Goal: Information Seeking & Learning: Find specific fact

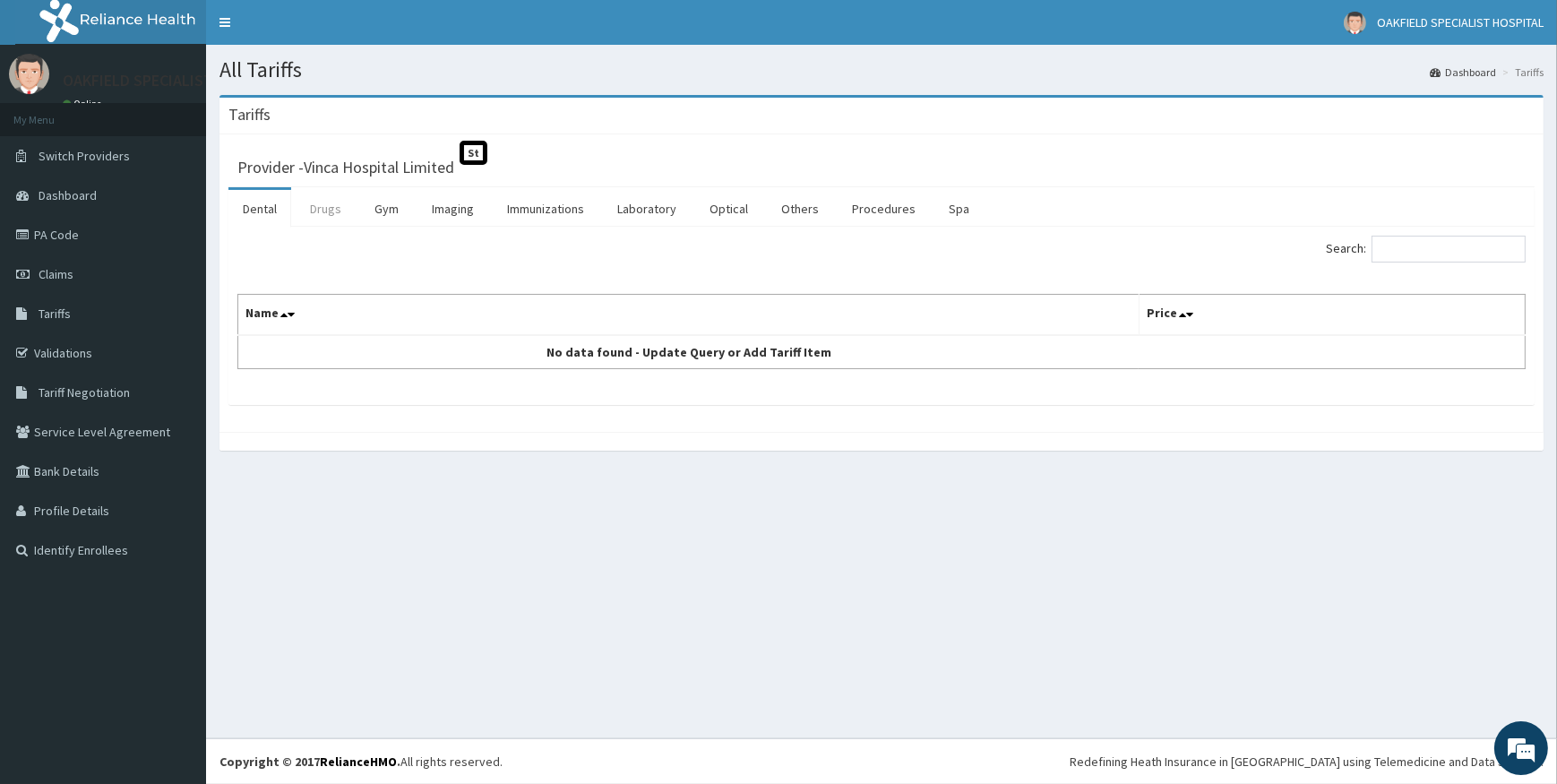
click at [328, 205] on link "Drugs" at bounding box center [325, 209] width 60 height 38
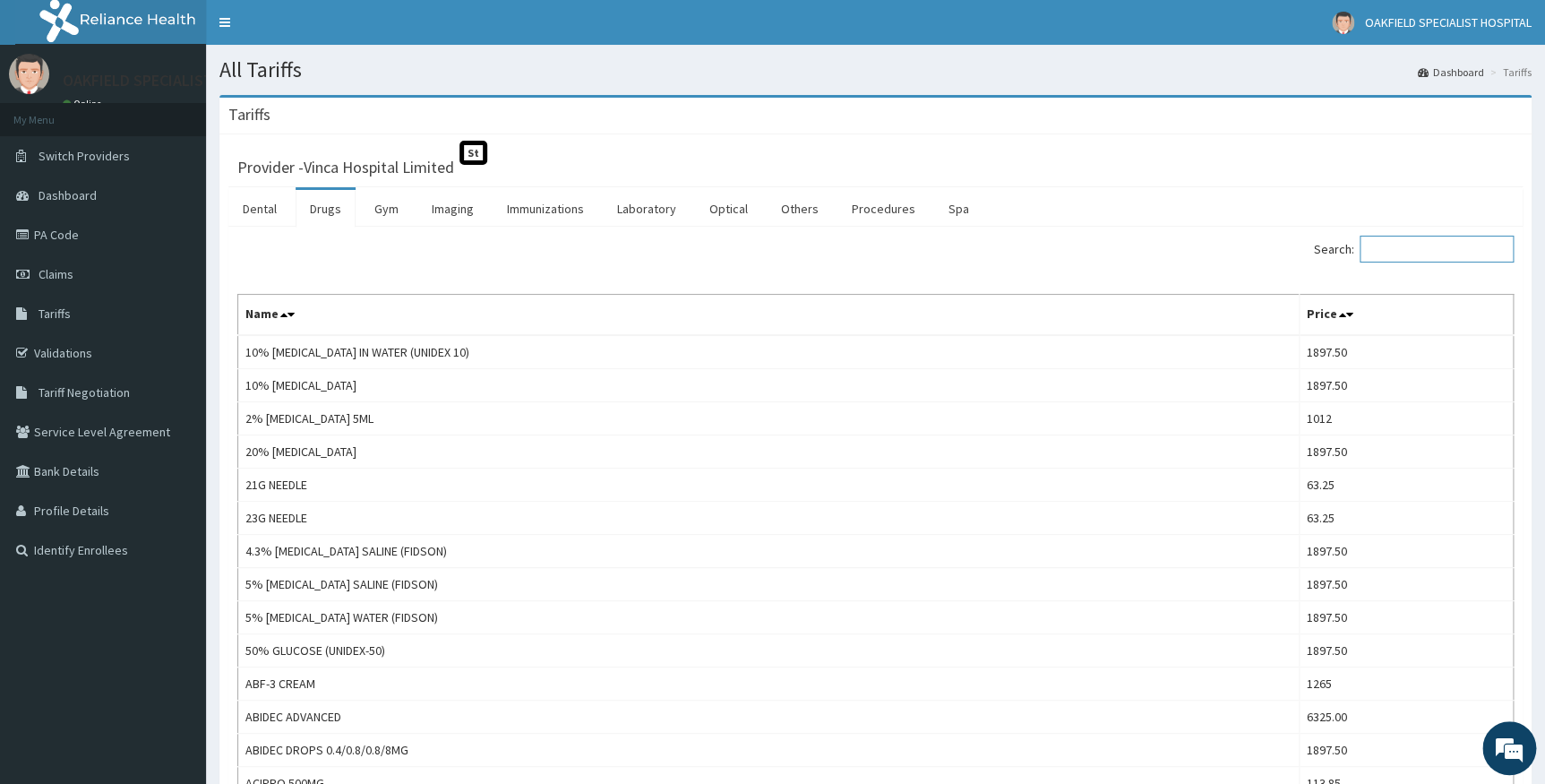
click at [1387, 248] on input "Search:" at bounding box center [1436, 249] width 154 height 27
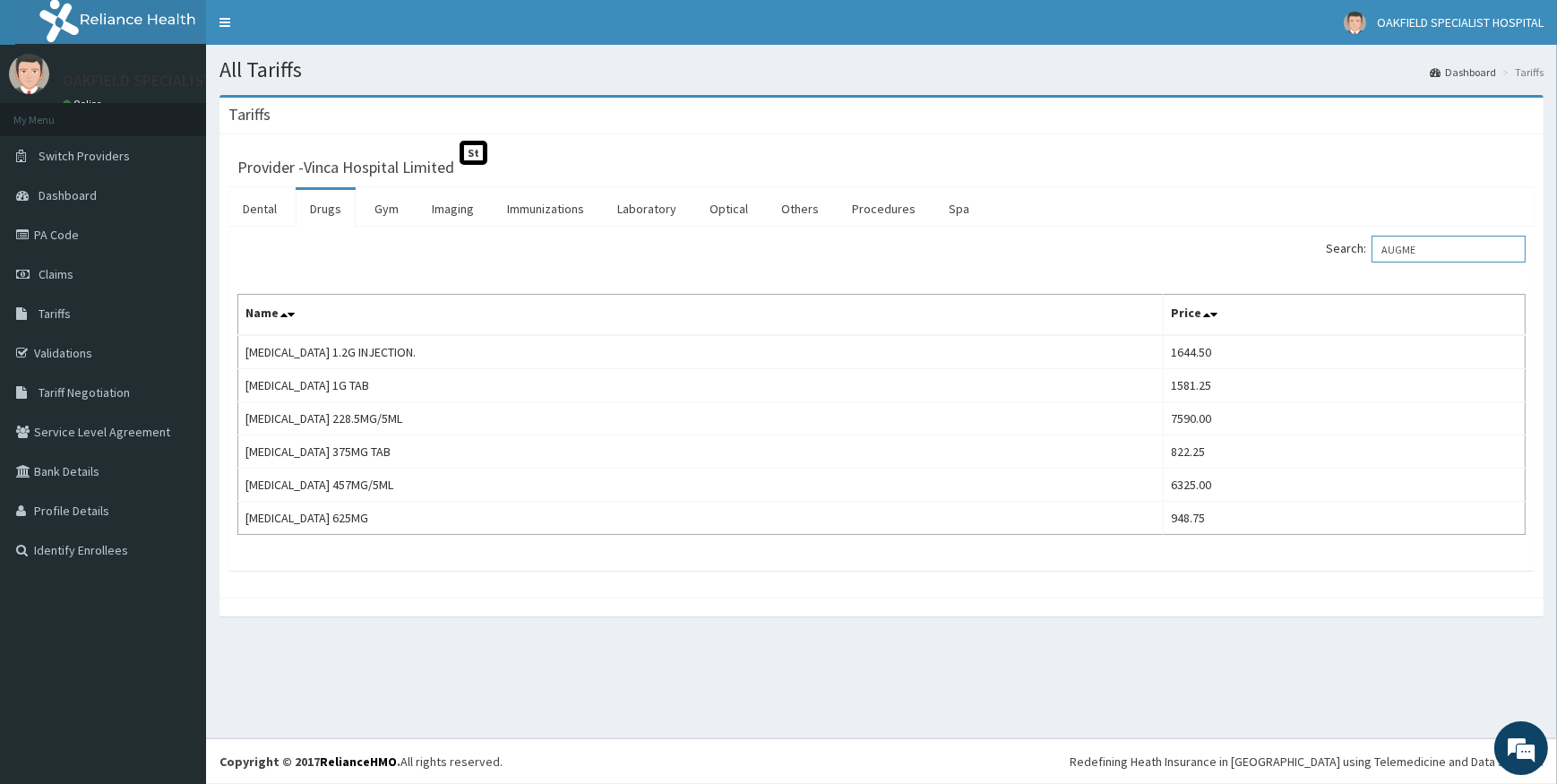
drag, startPoint x: 1452, startPoint y: 249, endPoint x: 1325, endPoint y: 269, distance: 128.6
click at [1326, 269] on div "Search: AUGME Name Price [MEDICAL_DATA] 1.2G INJECTION. 1644.50 [MEDICAL_DATA] …" at bounding box center [882, 385] width 1289 height 299
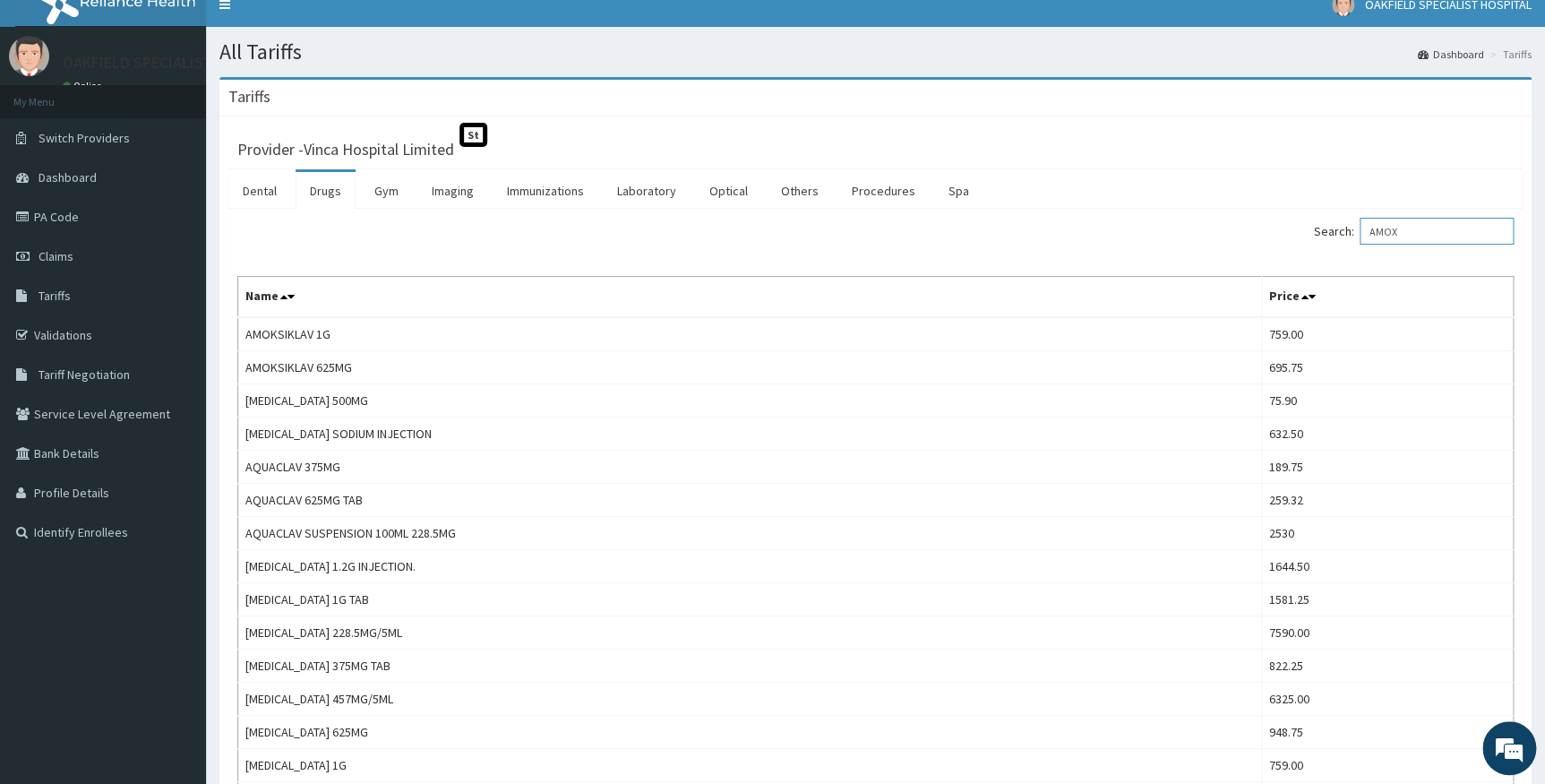
scroll to position [17, 0]
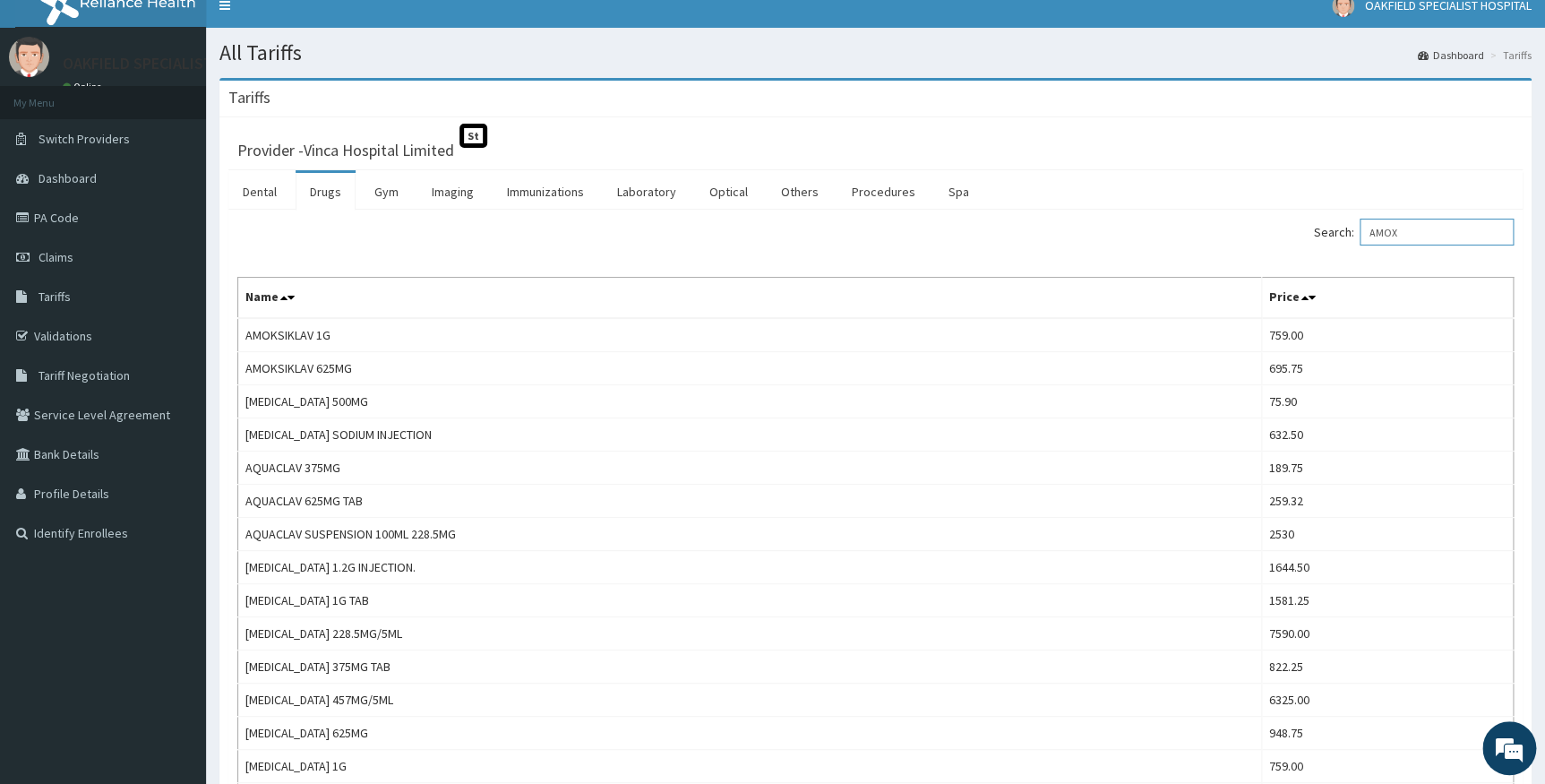
drag, startPoint x: 1451, startPoint y: 233, endPoint x: 1256, endPoint y: 233, distance: 195.0
click at [1256, 233] on div "Search: AMOX" at bounding box center [1202, 234] width 626 height 32
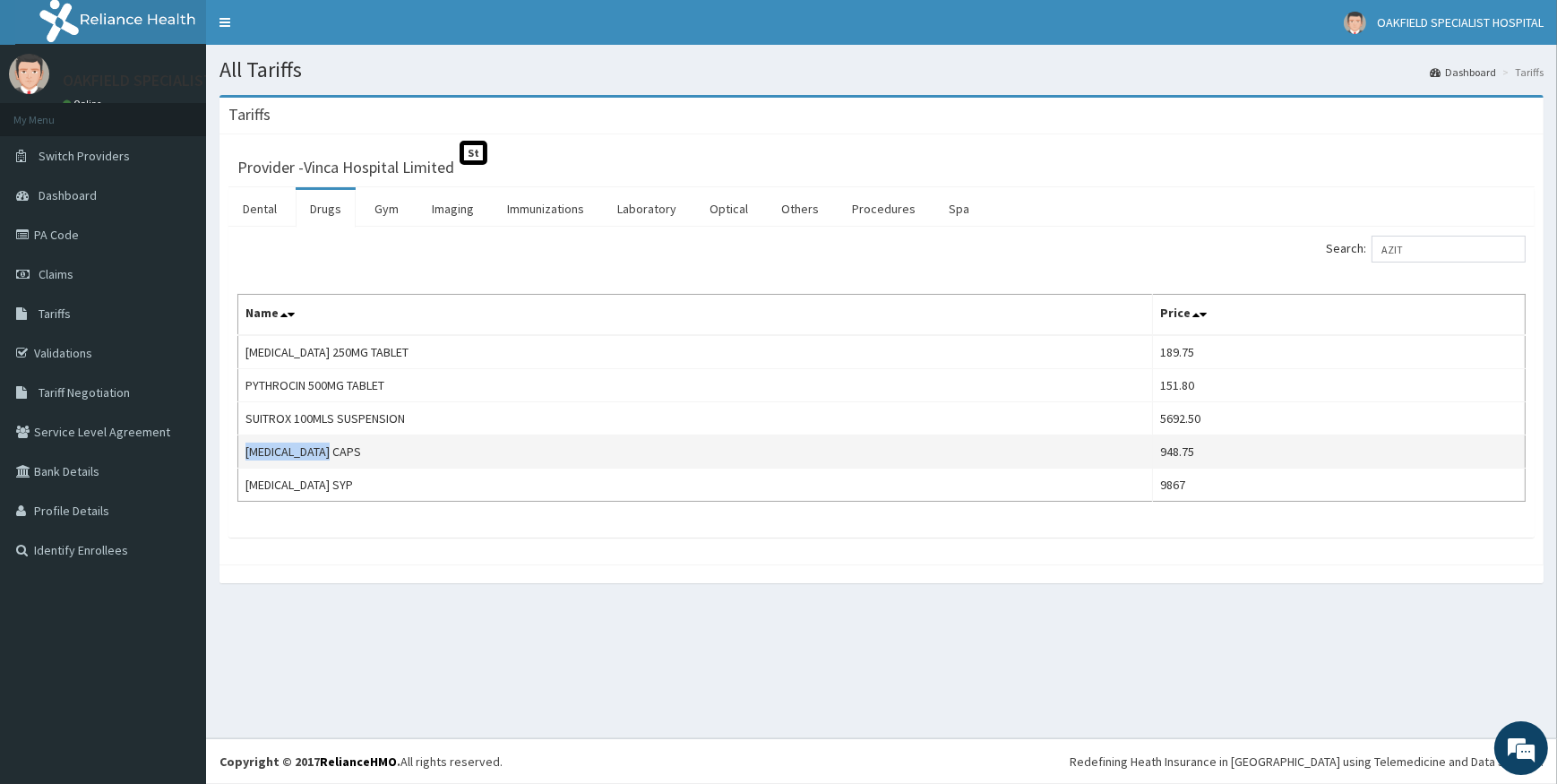
drag, startPoint x: 248, startPoint y: 446, endPoint x: 348, endPoint y: 447, distance: 100.0
click at [348, 447] on td "[MEDICAL_DATA] CAPS" at bounding box center [696, 452] width 915 height 33
copy td "[MEDICAL_DATA] CAPS"
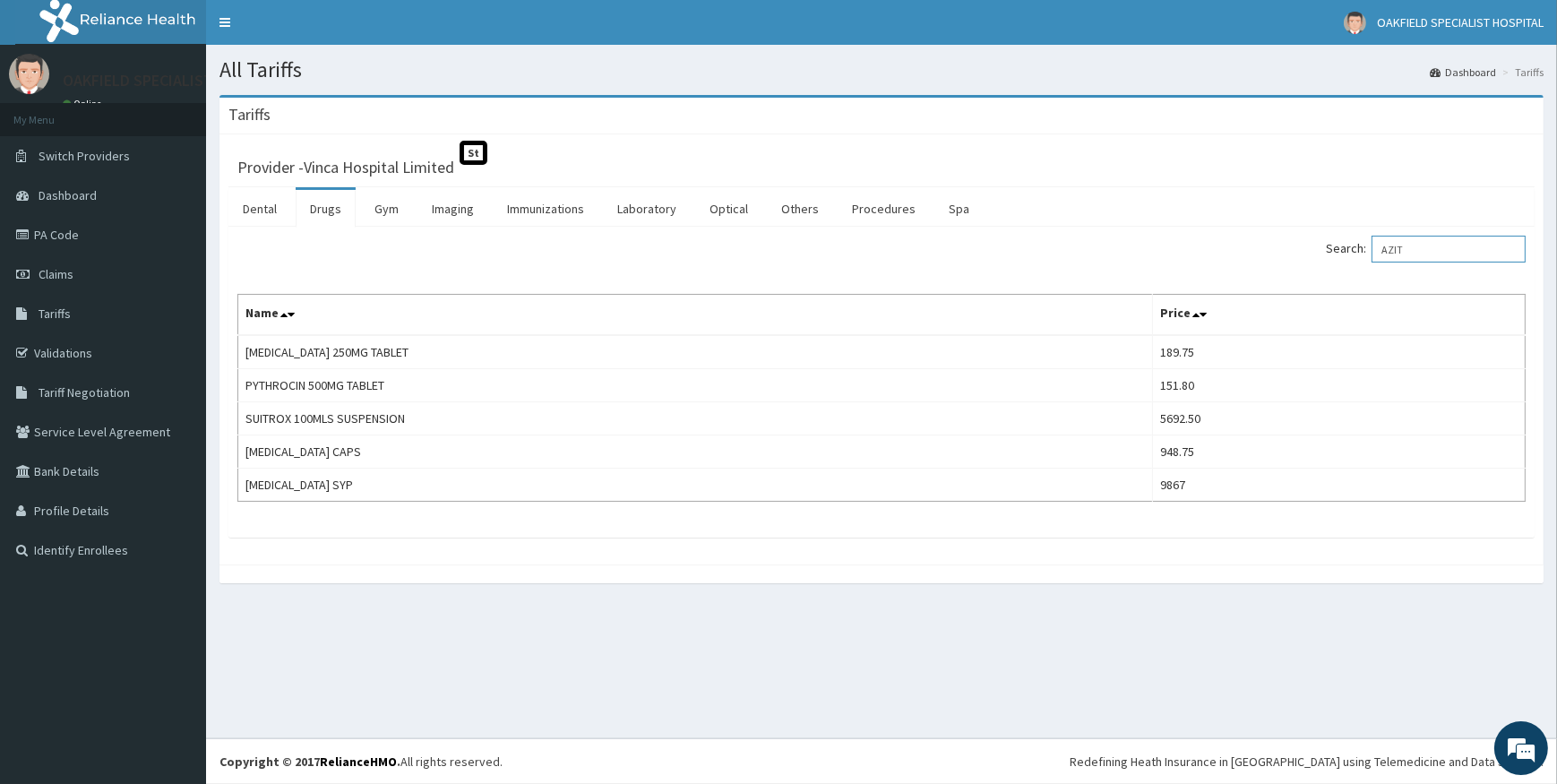
drag, startPoint x: 1431, startPoint y: 247, endPoint x: 1348, endPoint y: 250, distance: 83.1
click at [1348, 250] on label "Search: AZIT" at bounding box center [1426, 249] width 200 height 27
paste input "spirin"
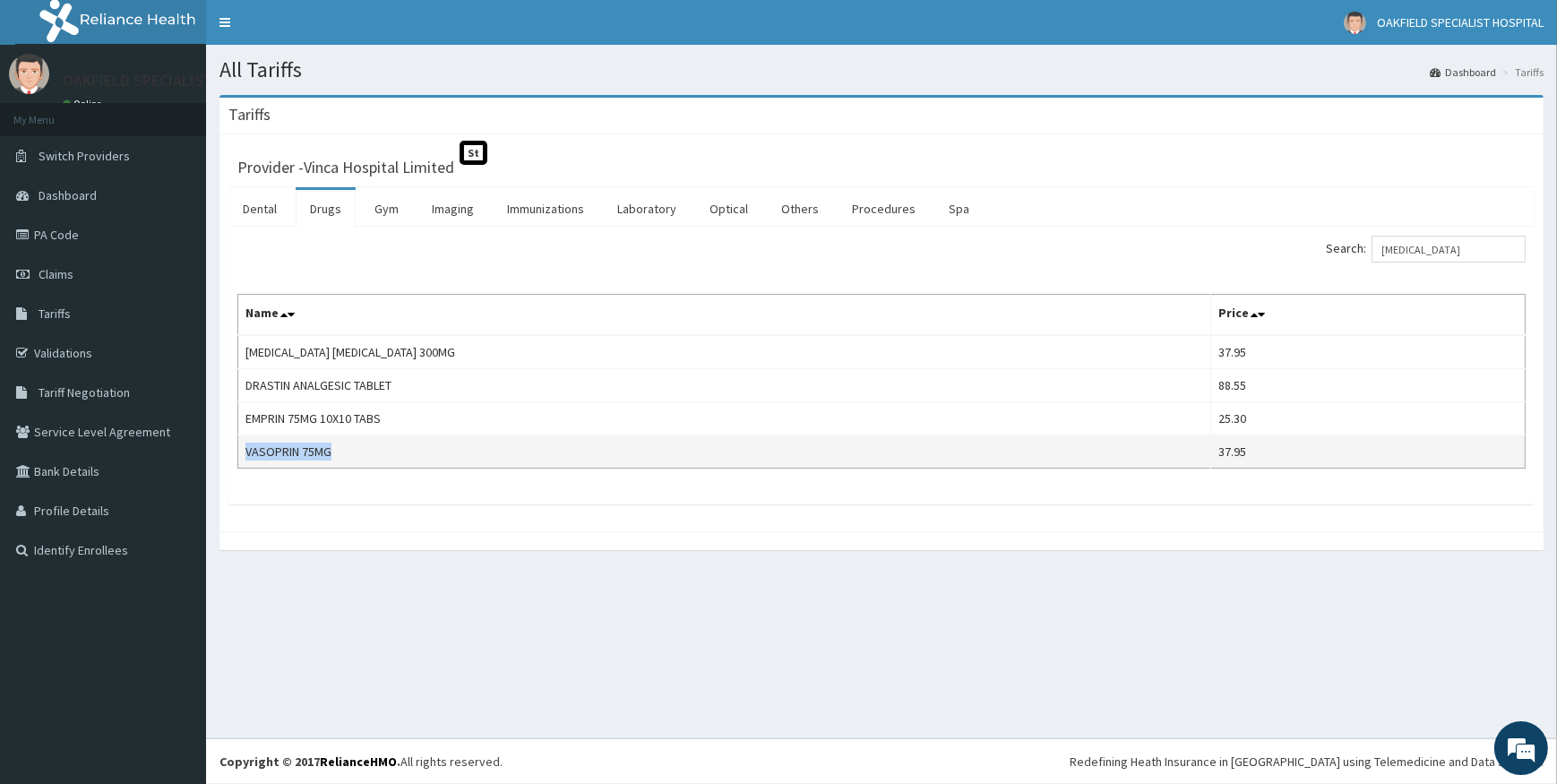
drag, startPoint x: 247, startPoint y: 445, endPoint x: 367, endPoint y: 452, distance: 120.2
click at [367, 452] on td "VASOPRIN 75MG" at bounding box center [725, 452] width 973 height 33
copy td "VASOPRIN 75MG"
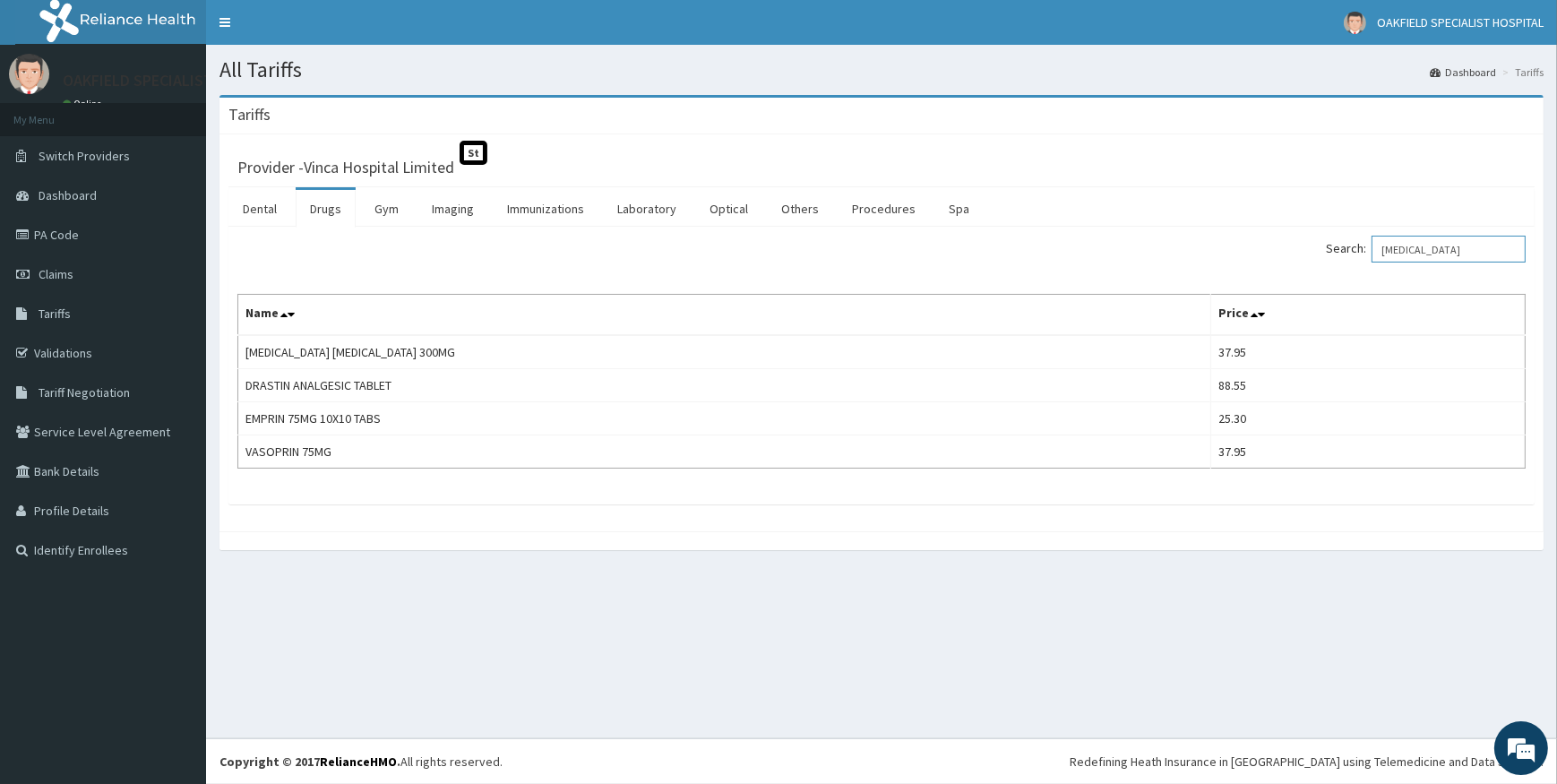
drag, startPoint x: 1450, startPoint y: 245, endPoint x: 1328, endPoint y: 261, distance: 123.0
click at [1331, 261] on div "Search: [MEDICAL_DATA]" at bounding box center [1210, 251] width 630 height 32
paste input "[MEDICAL_DATA]"
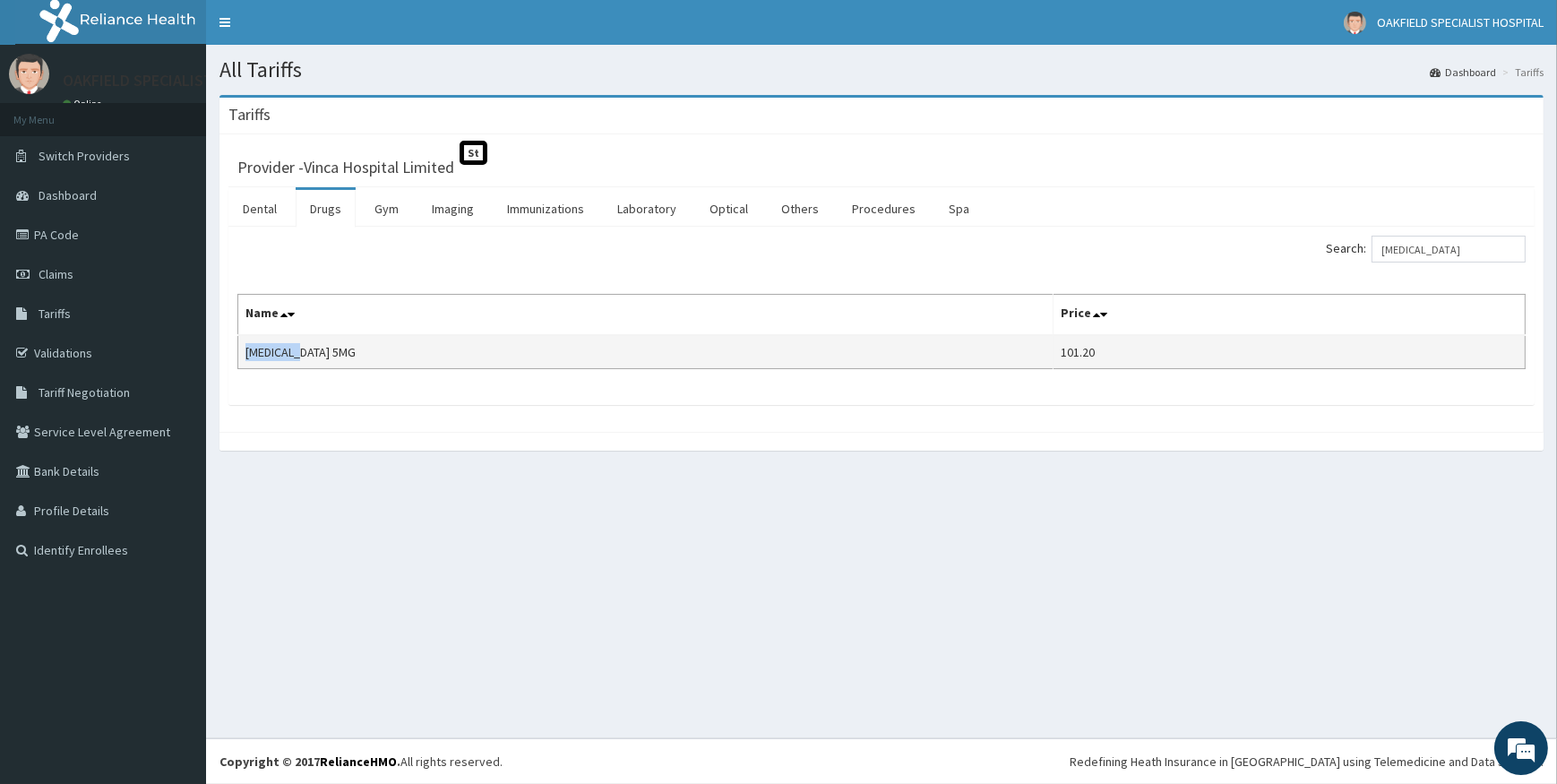
drag, startPoint x: 246, startPoint y: 349, endPoint x: 337, endPoint y: 346, distance: 91.0
click at [337, 348] on td "[MEDICAL_DATA] 5MG" at bounding box center [646, 352] width 815 height 34
copy td "[MEDICAL_DATA] 5MG"
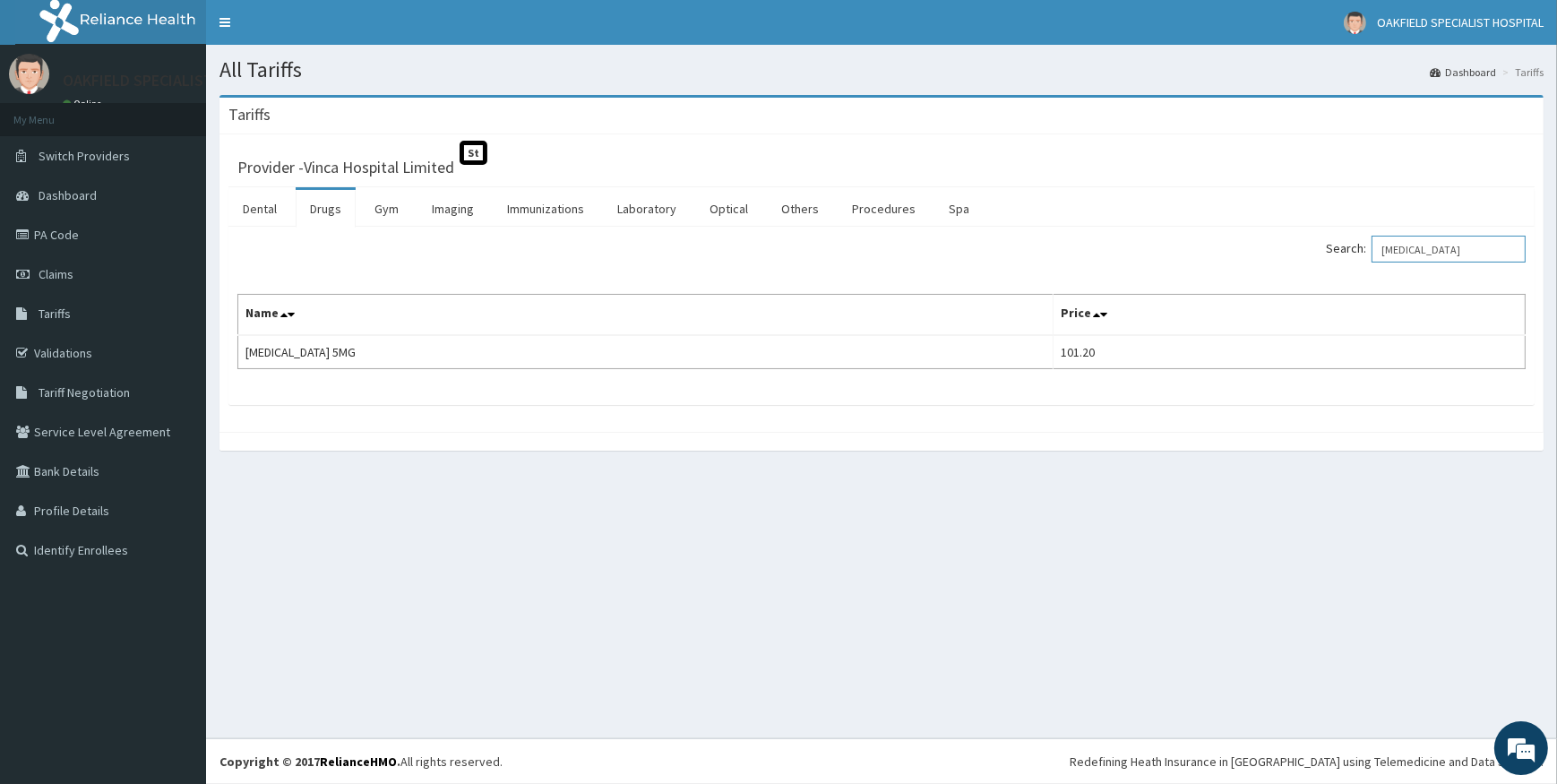
drag, startPoint x: 1470, startPoint y: 249, endPoint x: 1279, endPoint y: 239, distance: 191.3
click at [1290, 239] on div "Search: [MEDICAL_DATA]" at bounding box center [1210, 251] width 630 height 32
paste input "Prednisolo"
type input "[MEDICAL_DATA]"
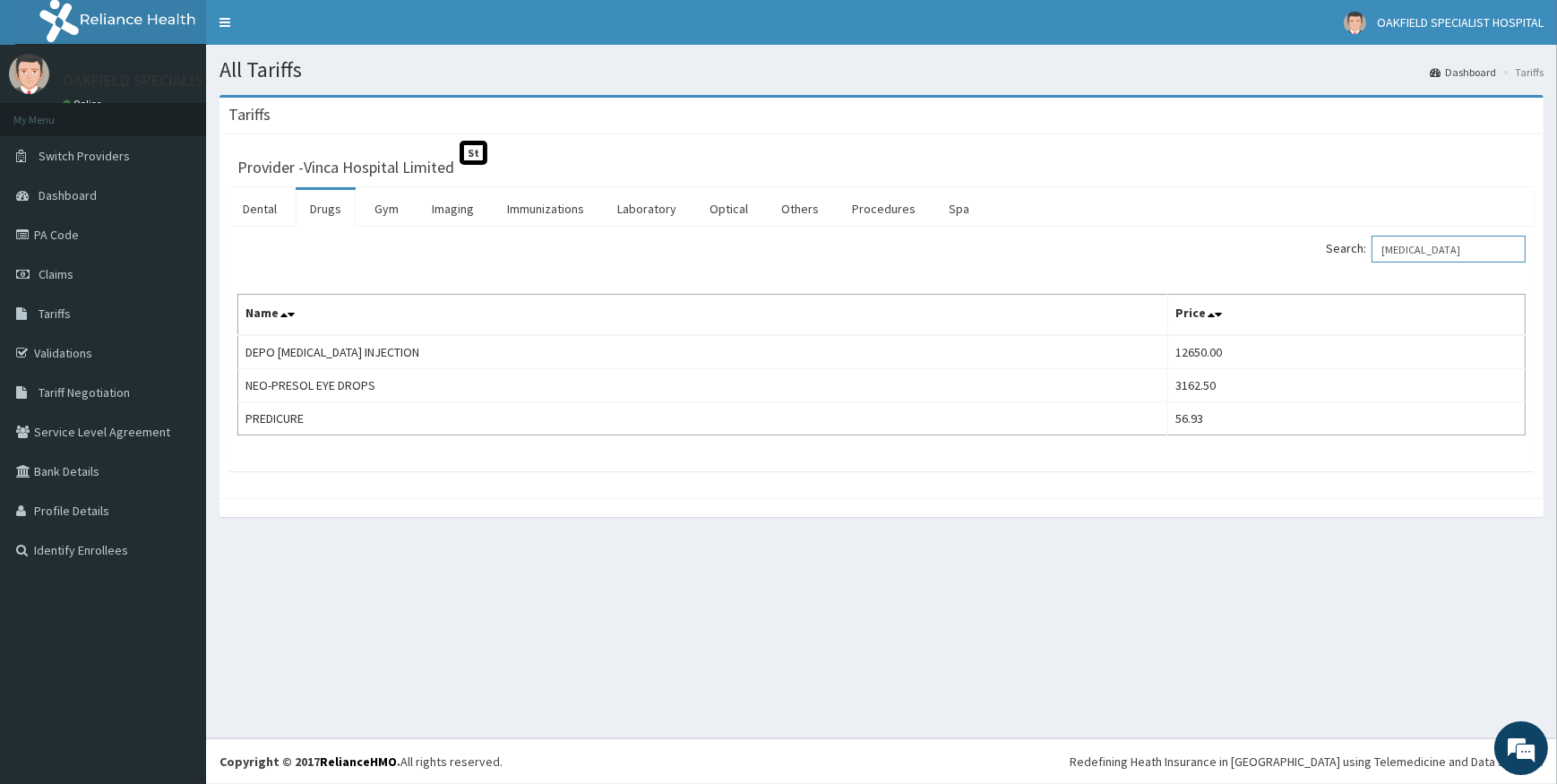
drag, startPoint x: 1467, startPoint y: 257, endPoint x: 1352, endPoint y: 263, distance: 115.2
click at [1352, 263] on div "Search: [MEDICAL_DATA]" at bounding box center [1210, 251] width 630 height 32
drag, startPoint x: 1452, startPoint y: 249, endPoint x: 1258, endPoint y: 256, distance: 194.1
click at [1258, 256] on div "Search: PREDNIS" at bounding box center [1210, 251] width 630 height 32
paste input "relone"
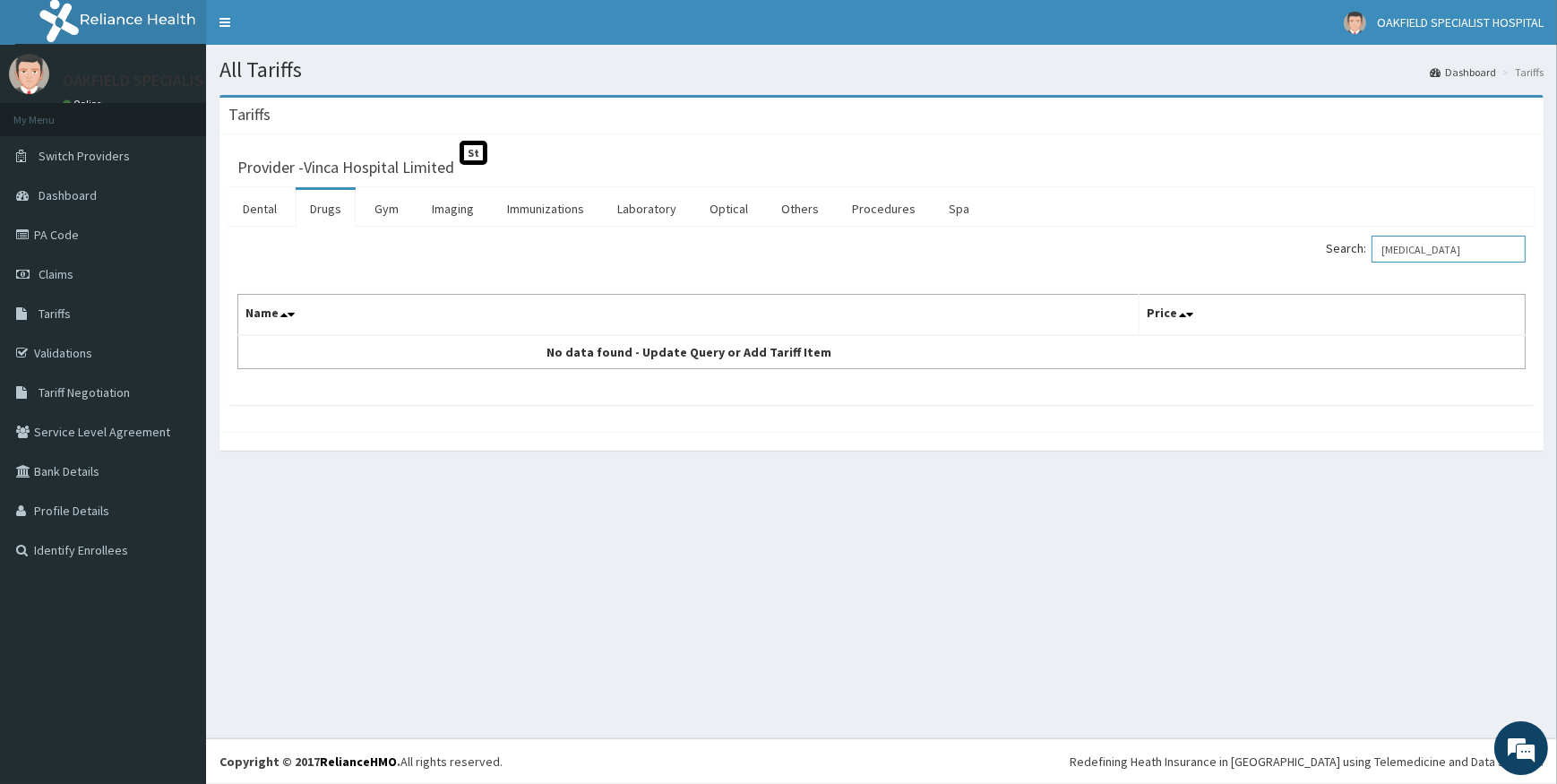
drag, startPoint x: 1448, startPoint y: 246, endPoint x: 1224, endPoint y: 240, distance: 224.1
click at [1229, 243] on div "Search: [MEDICAL_DATA]" at bounding box center [1210, 251] width 630 height 32
paste input "ediapred"
drag, startPoint x: 1473, startPoint y: 248, endPoint x: 1294, endPoint y: 248, distance: 179.0
click at [1304, 251] on div "Search: [MEDICAL_DATA]" at bounding box center [1210, 251] width 630 height 32
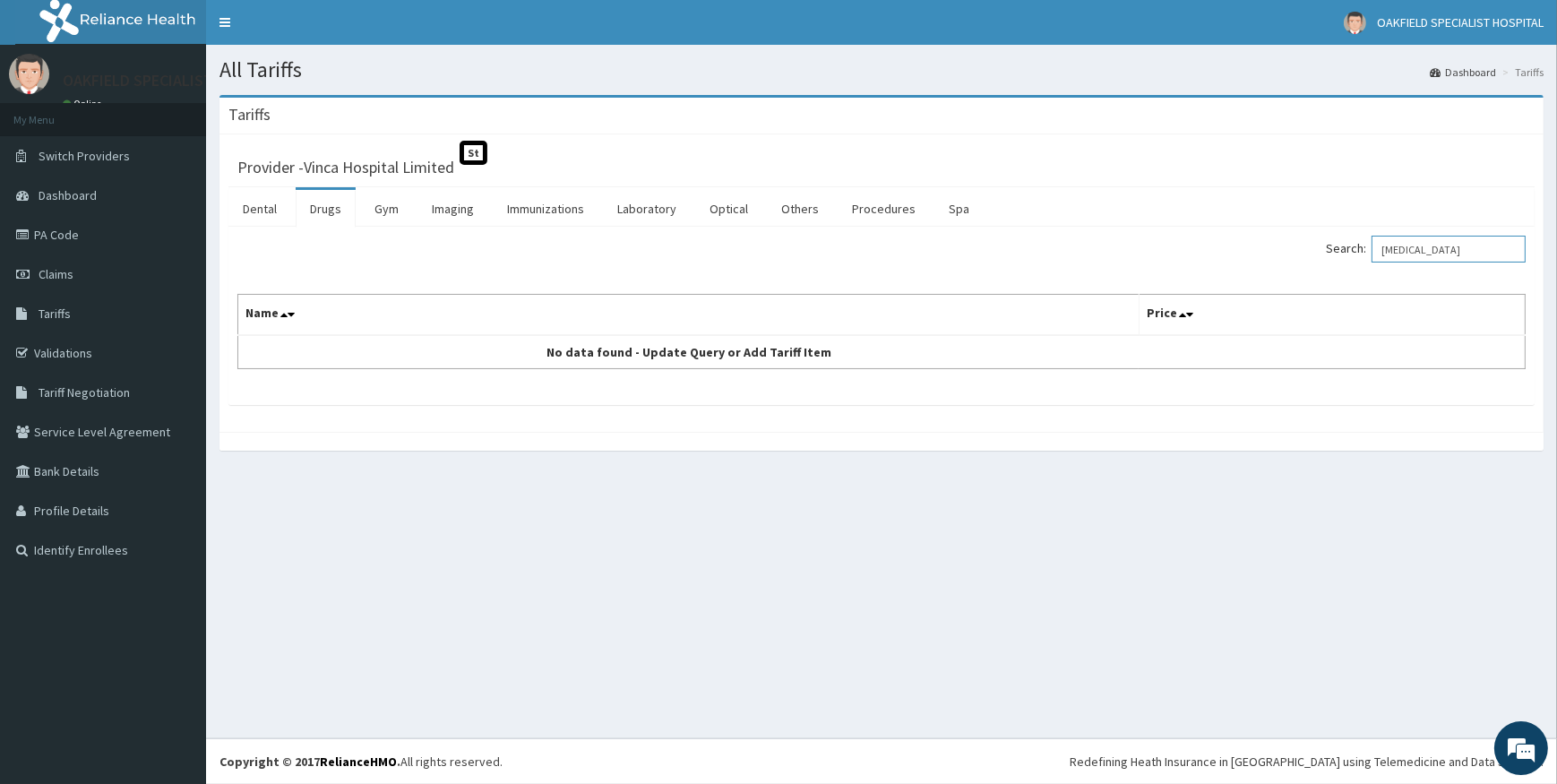
paste input "[MEDICAL_DATA]"
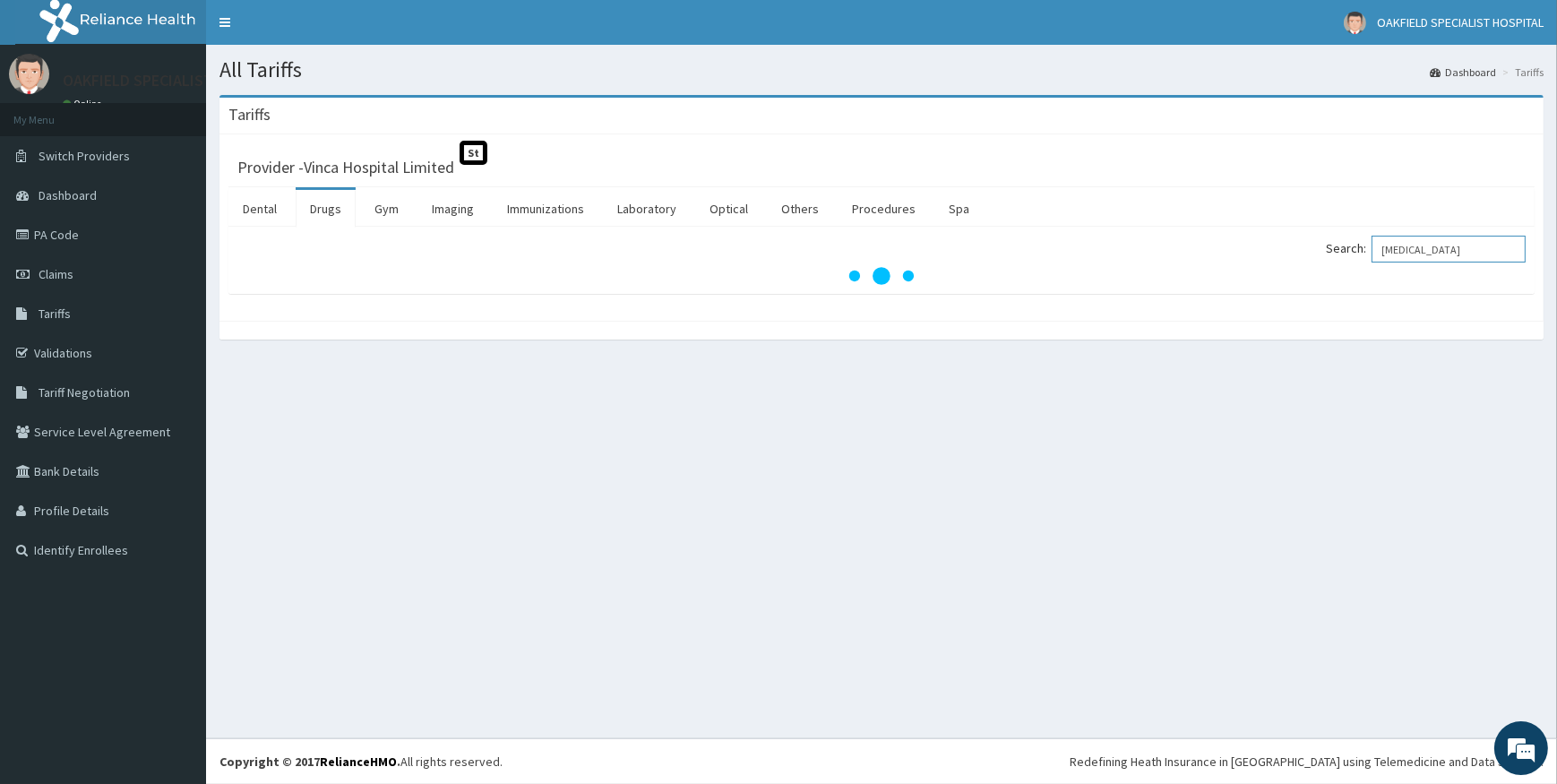
drag, startPoint x: 1446, startPoint y: 248, endPoint x: 1248, endPoint y: 250, distance: 198.0
click at [1262, 248] on div "Search: [MEDICAL_DATA]" at bounding box center [1210, 251] width 630 height 32
type input "PREDISOLO"
drag, startPoint x: 1463, startPoint y: 254, endPoint x: 1308, endPoint y: 252, distance: 155.0
click at [1308, 252] on div "Search: PREDISOLO" at bounding box center [1210, 251] width 630 height 32
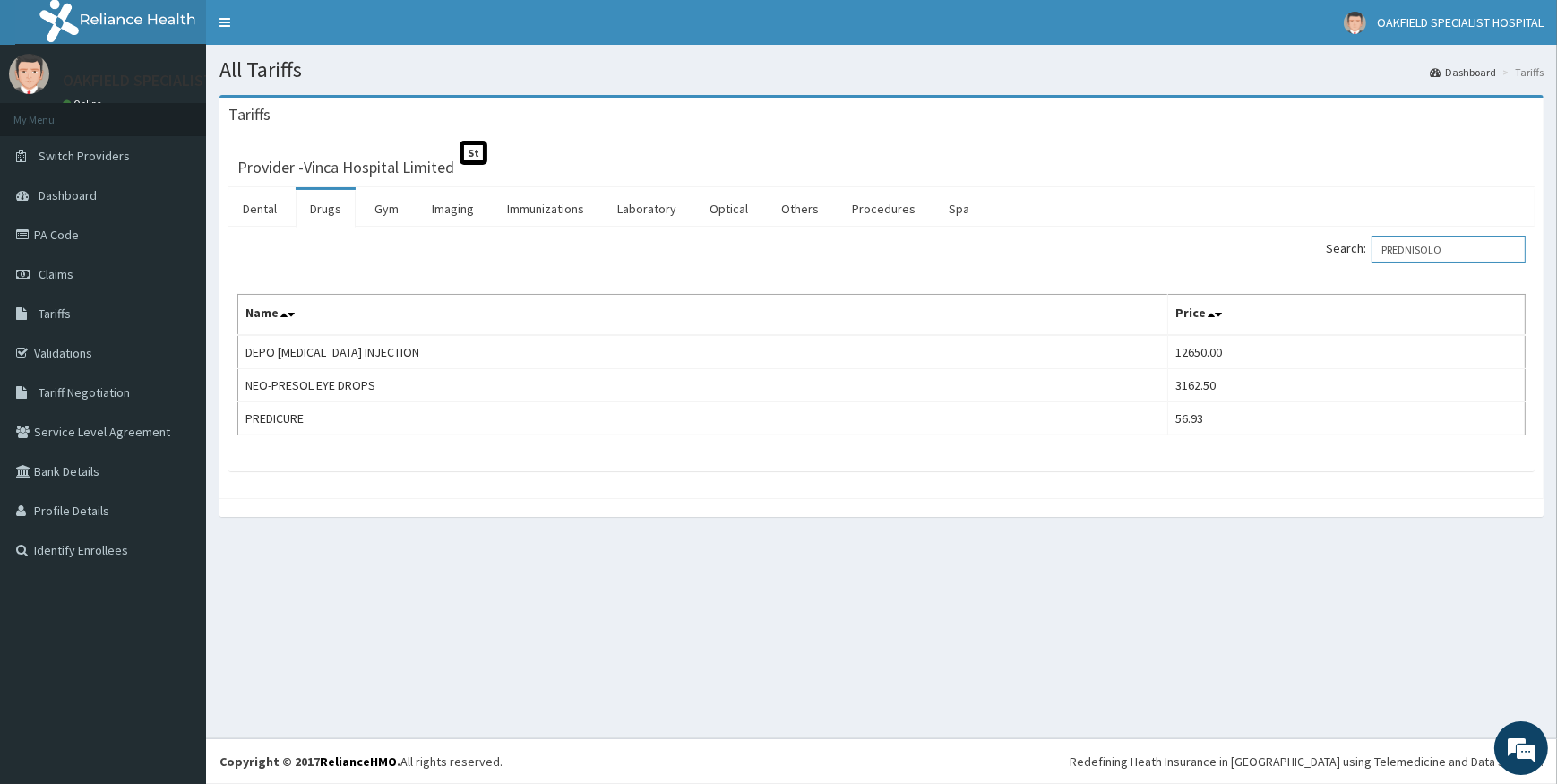
drag, startPoint x: 1469, startPoint y: 234, endPoint x: 1133, endPoint y: 251, distance: 336.4
click at [1138, 252] on div "Search: PREDNISOLO" at bounding box center [1210, 251] width 630 height 32
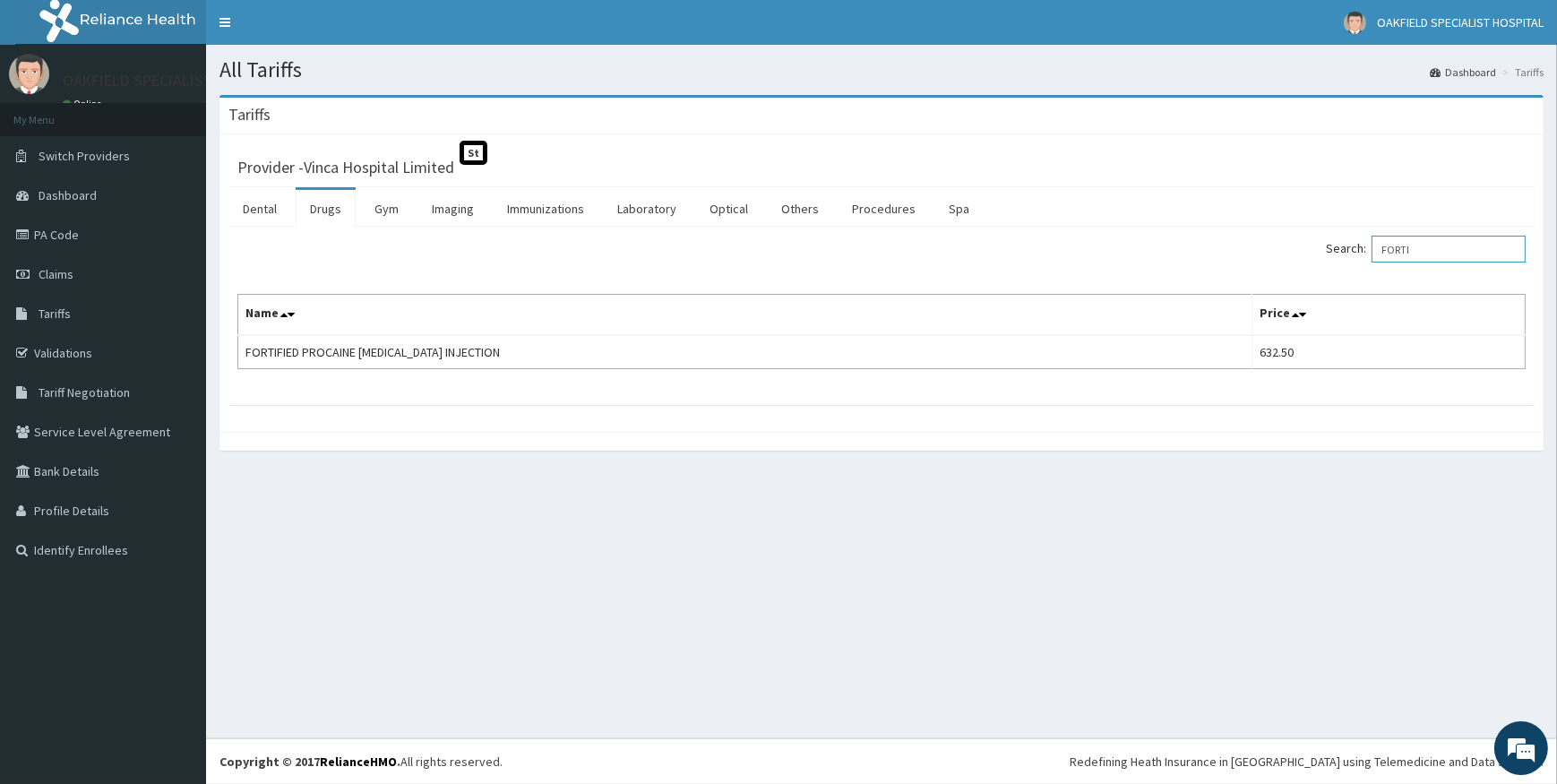
drag, startPoint x: 1425, startPoint y: 255, endPoint x: 1360, endPoint y: 255, distance: 65.0
click at [1360, 255] on label "Search: FORTI" at bounding box center [1426, 249] width 200 height 27
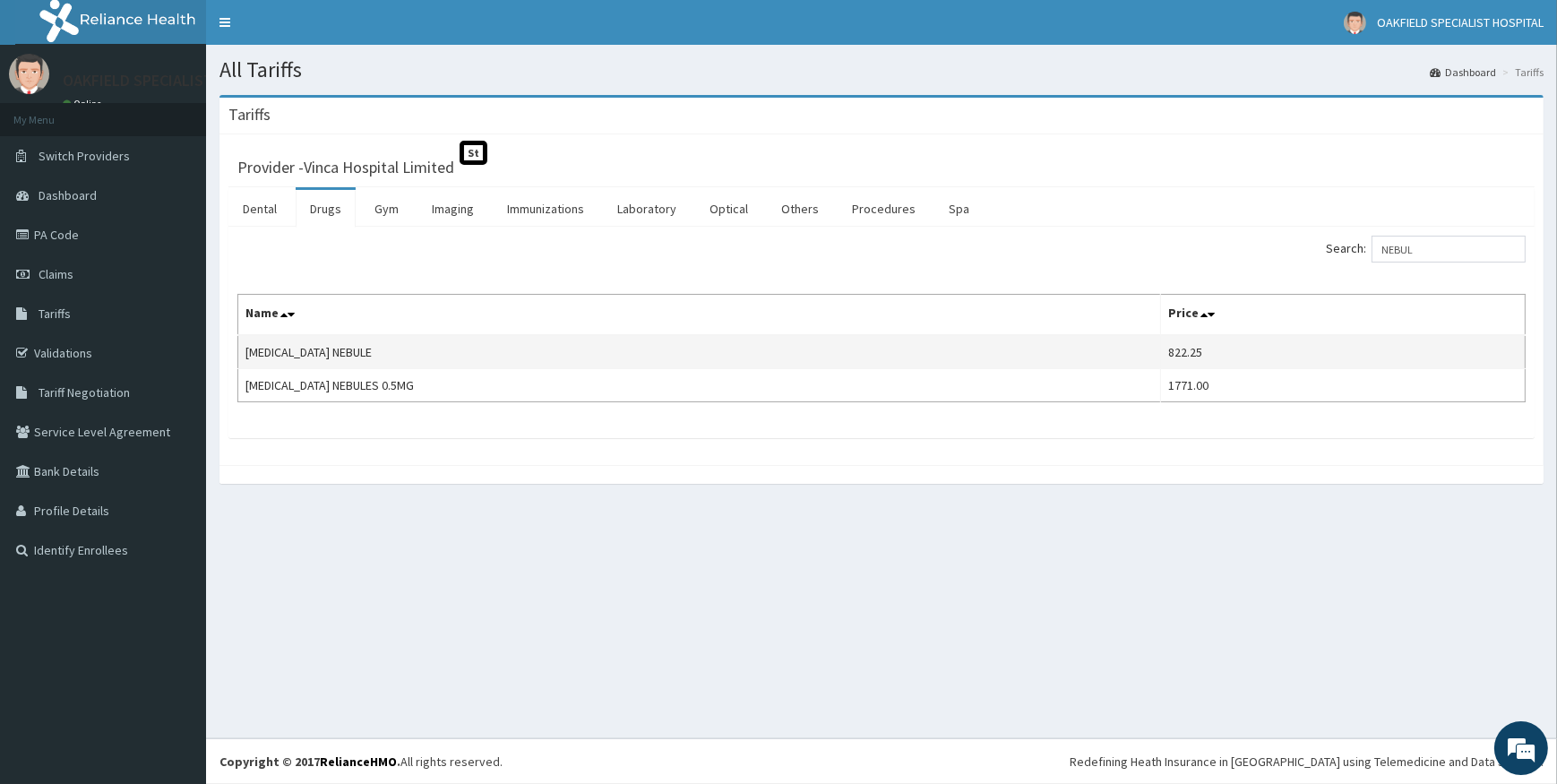
drag, startPoint x: 245, startPoint y: 346, endPoint x: 458, endPoint y: 345, distance: 213.0
click at [458, 345] on td "[MEDICAL_DATA] NEBULE" at bounding box center [700, 352] width 923 height 34
copy td "[MEDICAL_DATA] NEBULE"
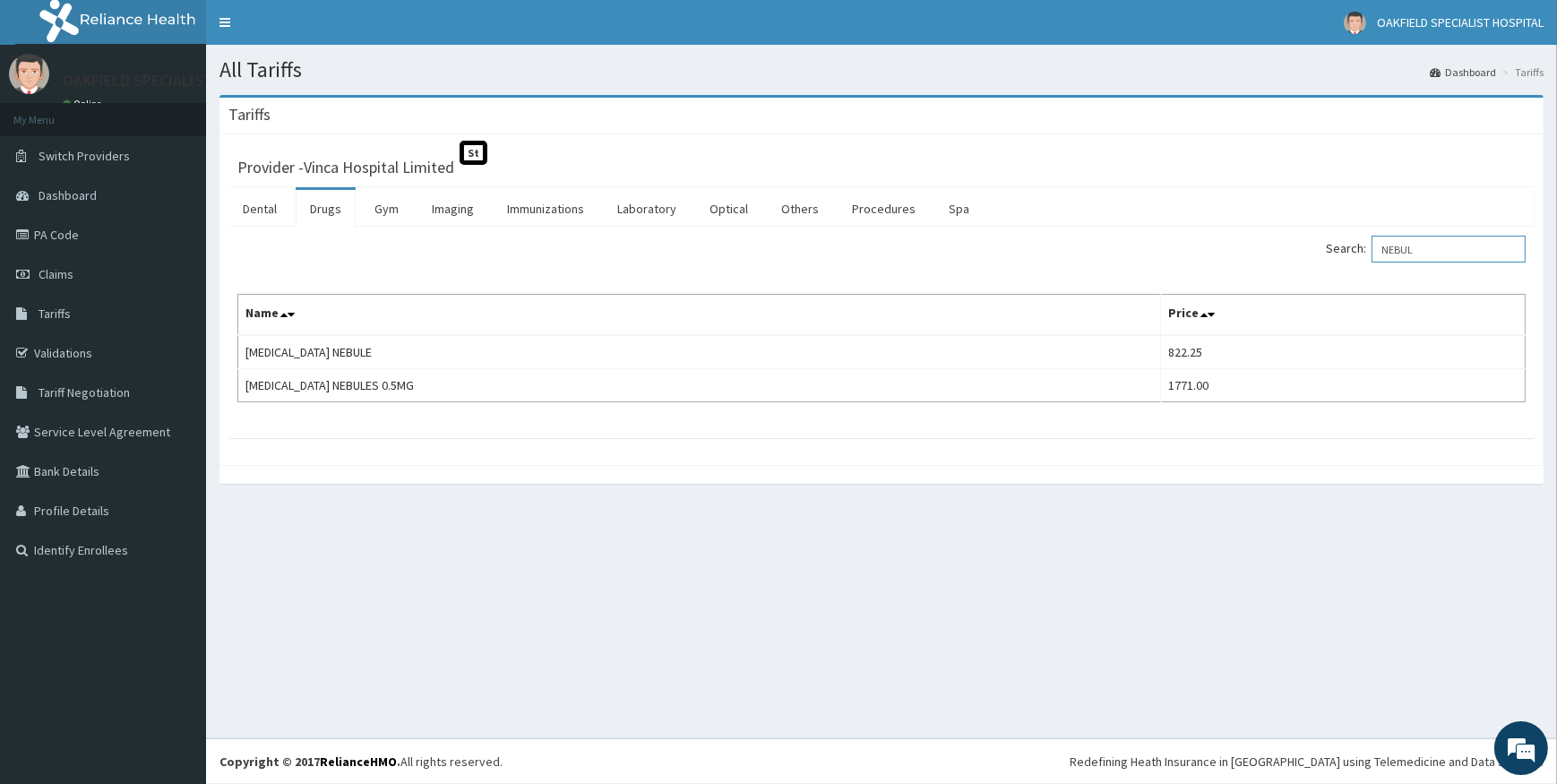
drag, startPoint x: 1394, startPoint y: 248, endPoint x: 1251, endPoint y: 248, distance: 143.0
click at [1261, 257] on div "Search: NEBUL" at bounding box center [1210, 251] width 630 height 32
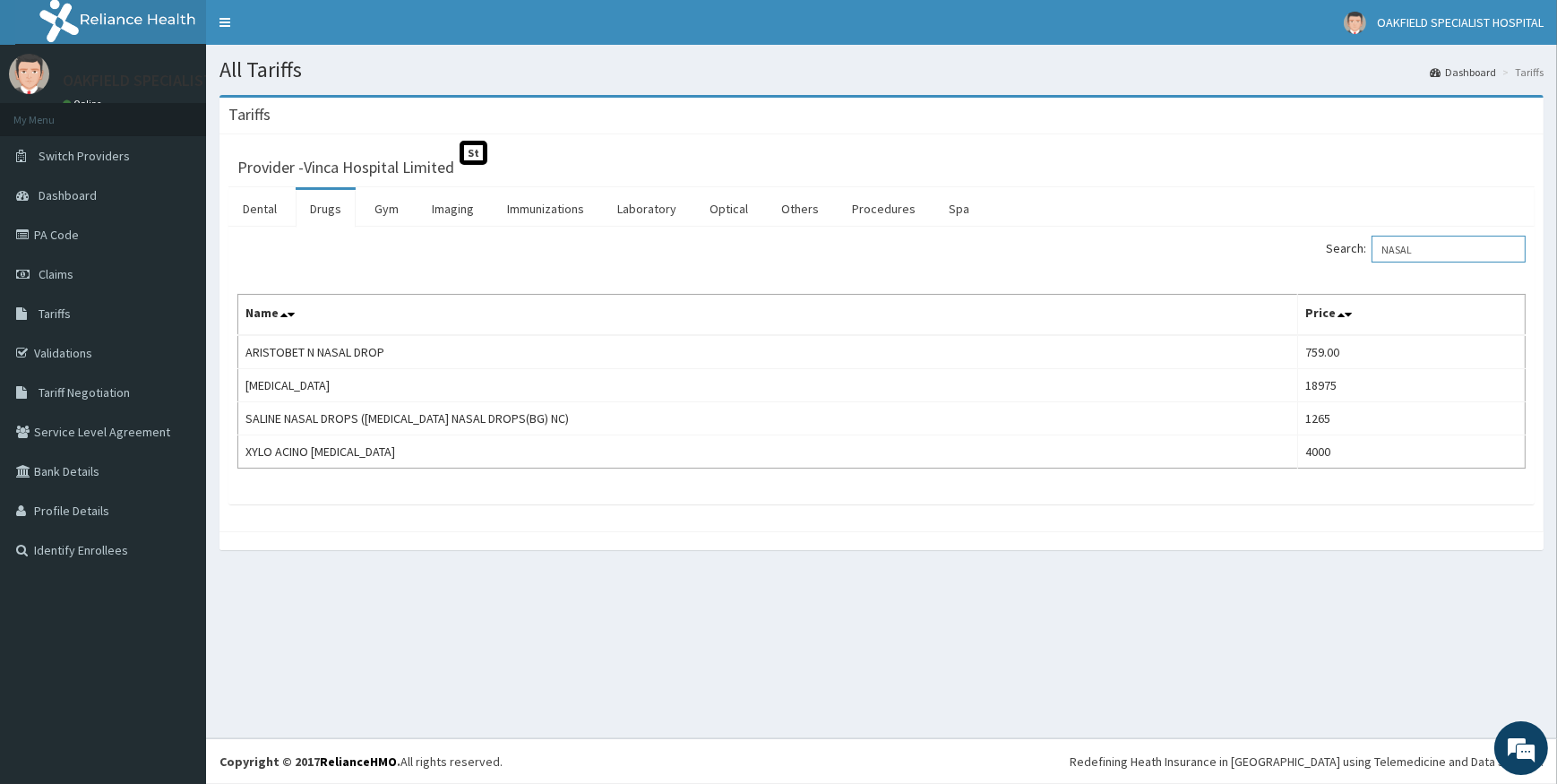
drag, startPoint x: 1437, startPoint y: 251, endPoint x: 1371, endPoint y: 251, distance: 66.0
click at [1371, 251] on label "Search: NASAL" at bounding box center [1426, 249] width 200 height 27
paste input "[MEDICAL_DATA]"
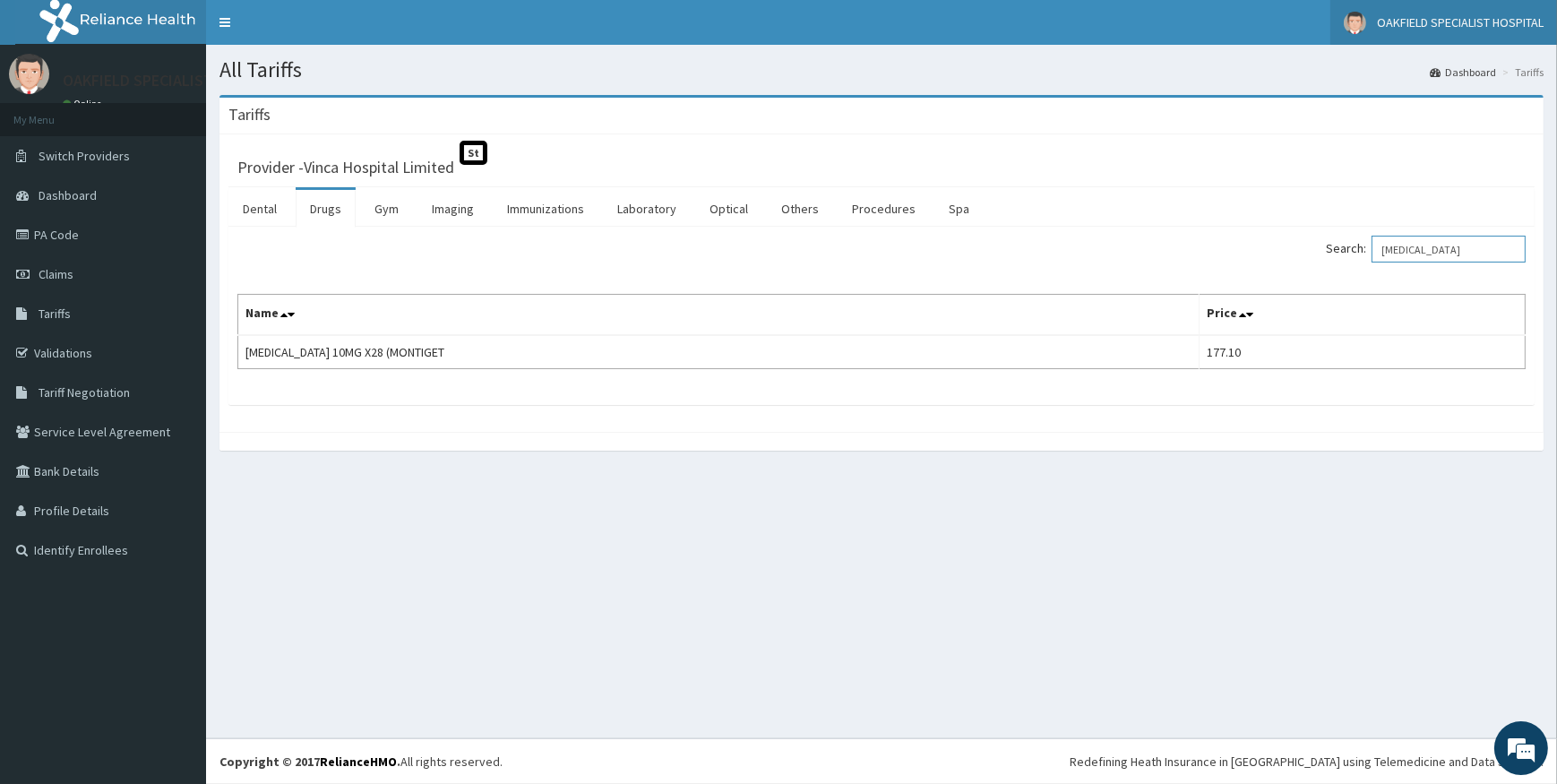
type input "[MEDICAL_DATA]"
click at [873, 212] on link "Procedures" at bounding box center [883, 209] width 92 height 38
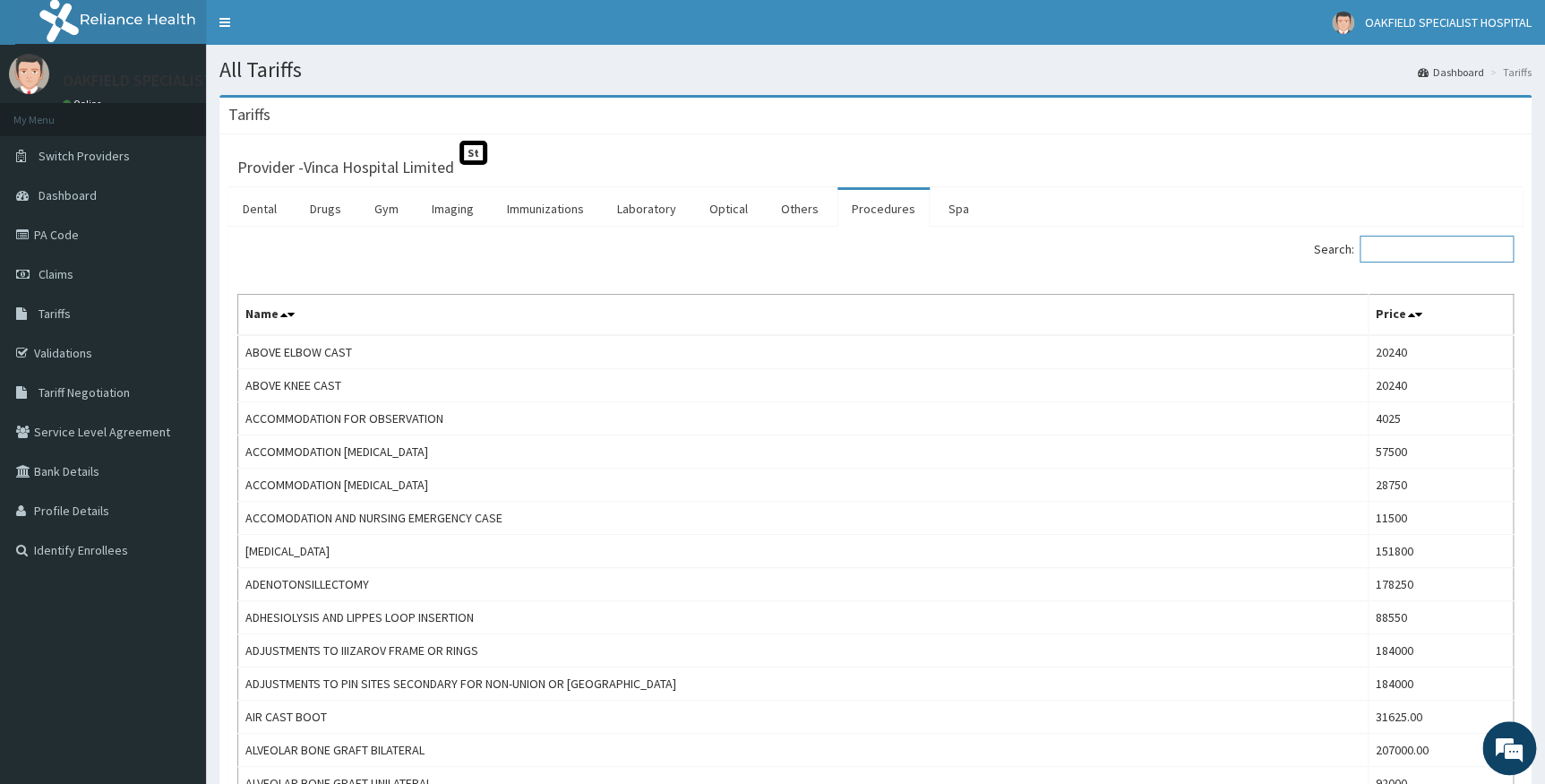
click at [1405, 251] on input "Search:" at bounding box center [1436, 249] width 154 height 27
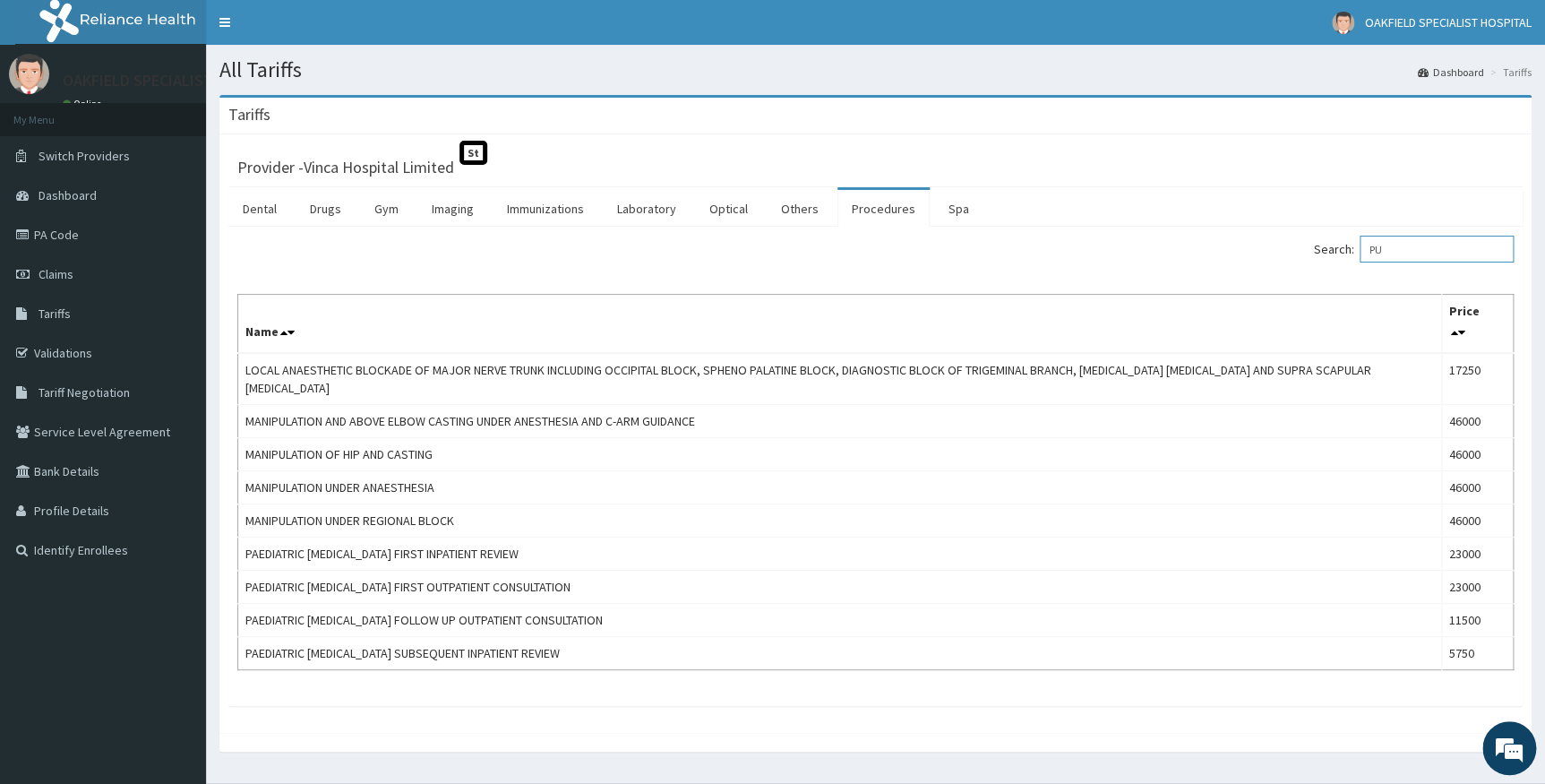
type input "P"
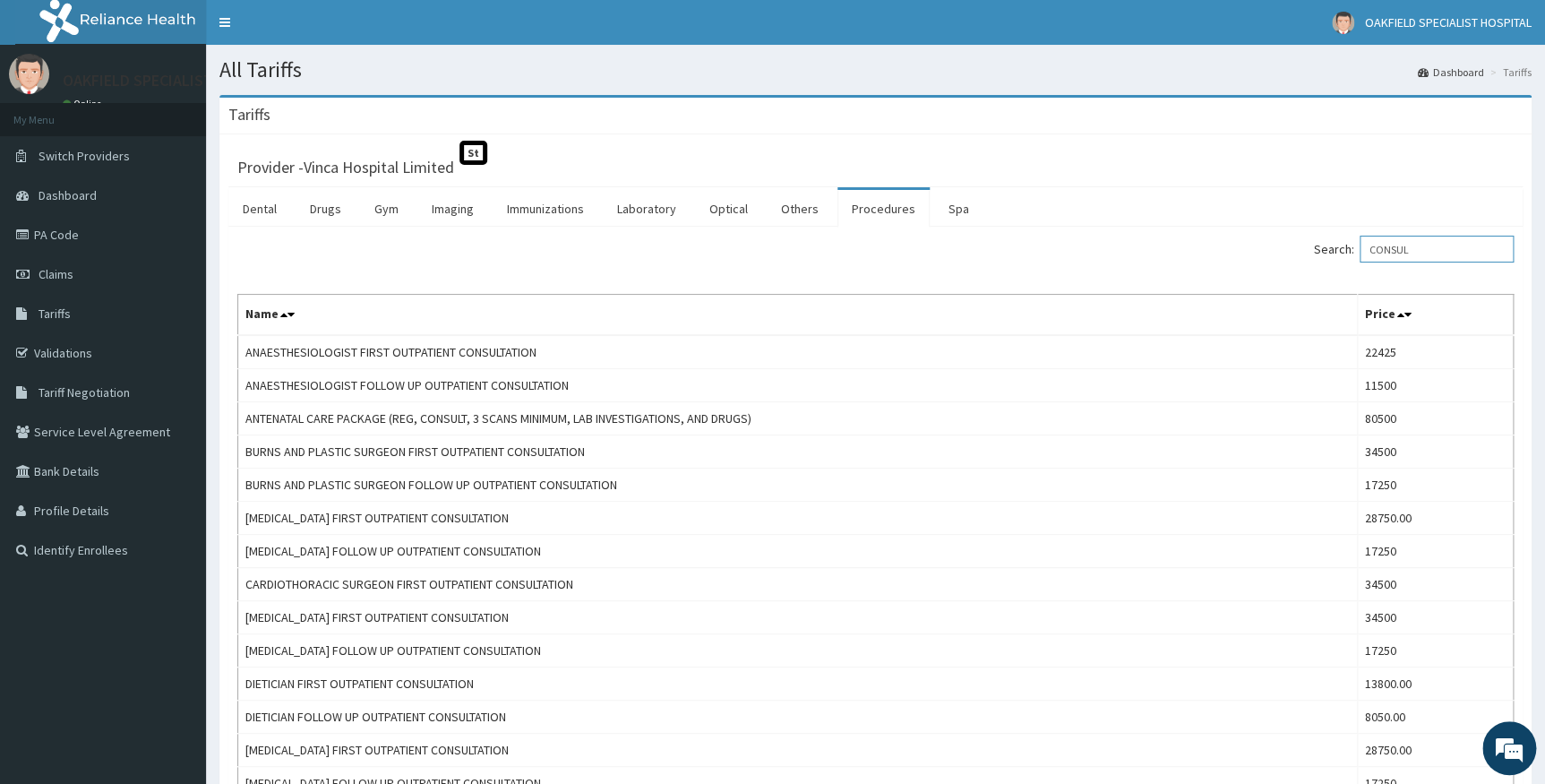
type input "CONSUL"
